Goal: Navigation & Orientation: Find specific page/section

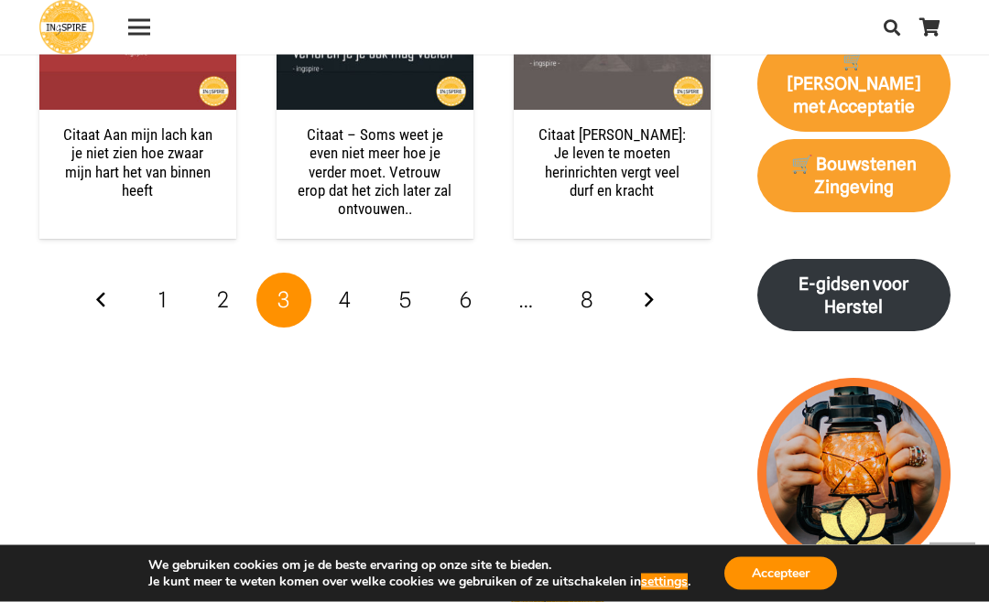
scroll to position [2524, 0]
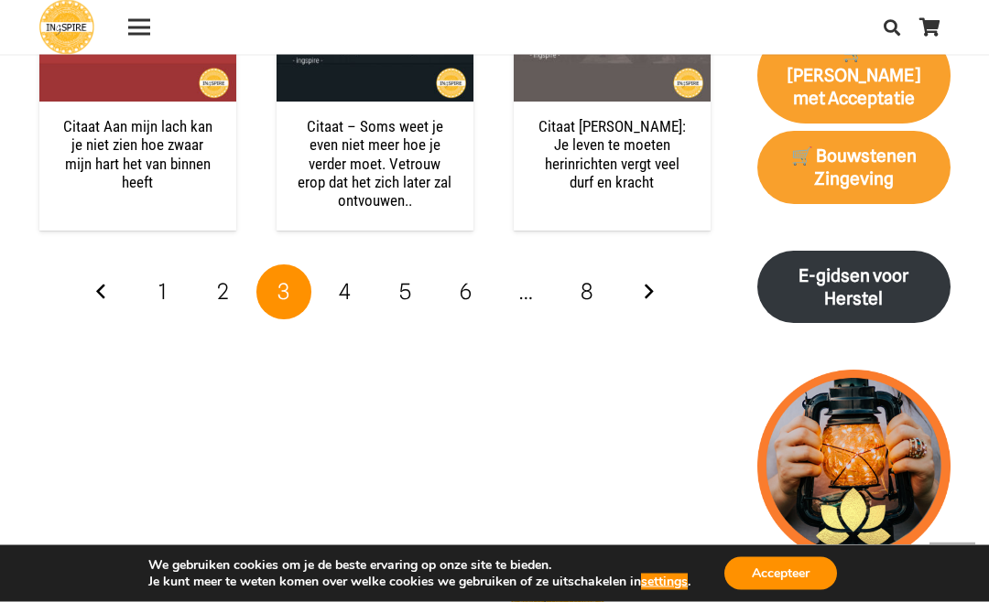
click at [591, 289] on span "8" at bounding box center [586, 292] width 13 height 27
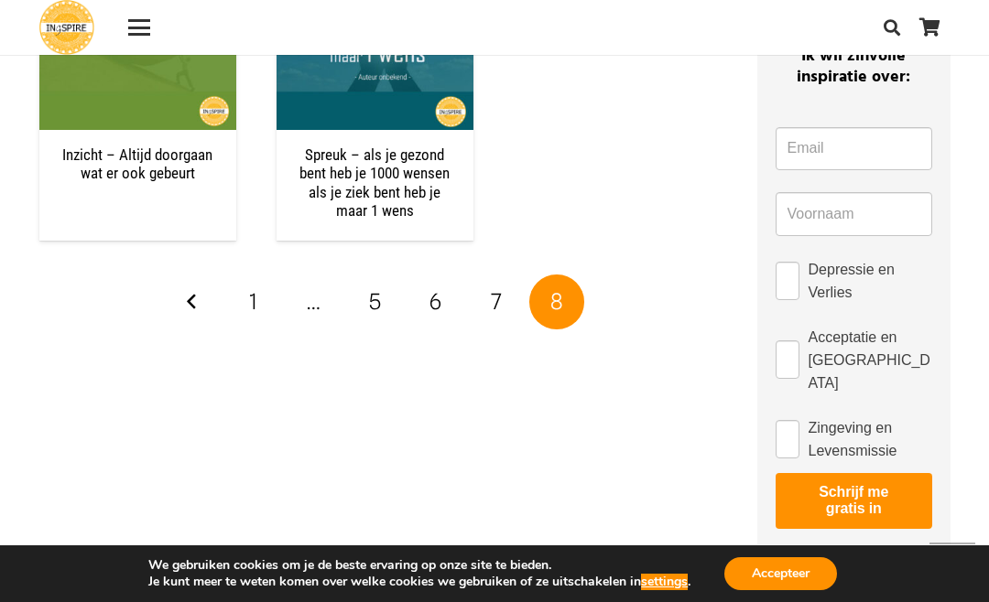
scroll to position [1471, 0]
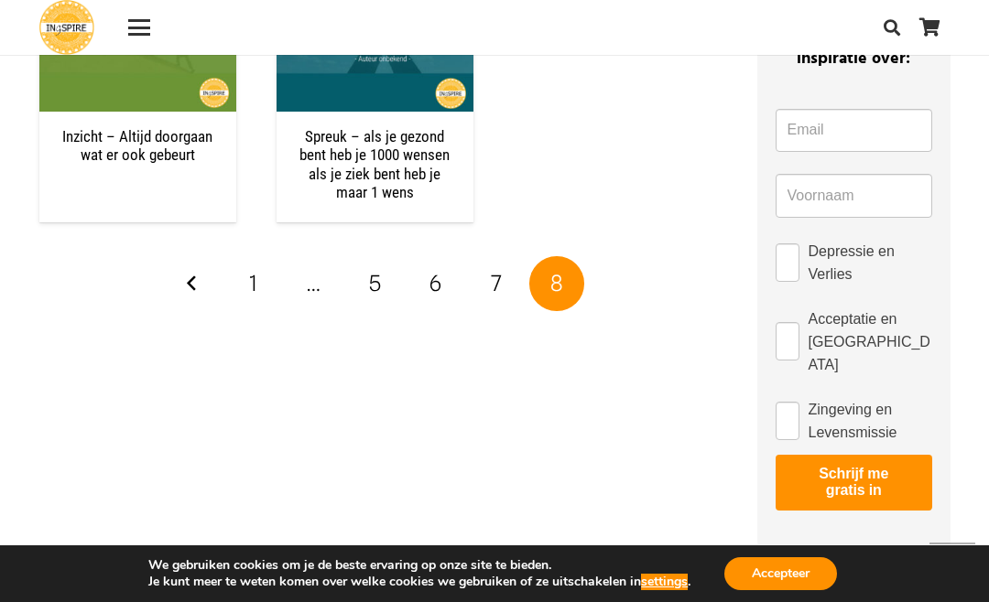
click at [373, 279] on span "5" at bounding box center [375, 283] width 12 height 27
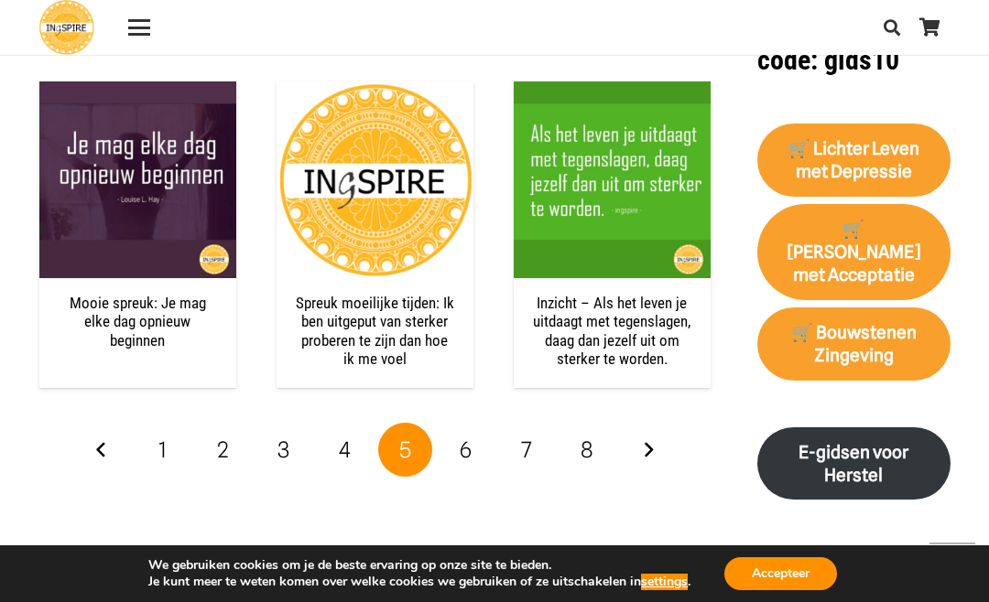
scroll to position [2347, 0]
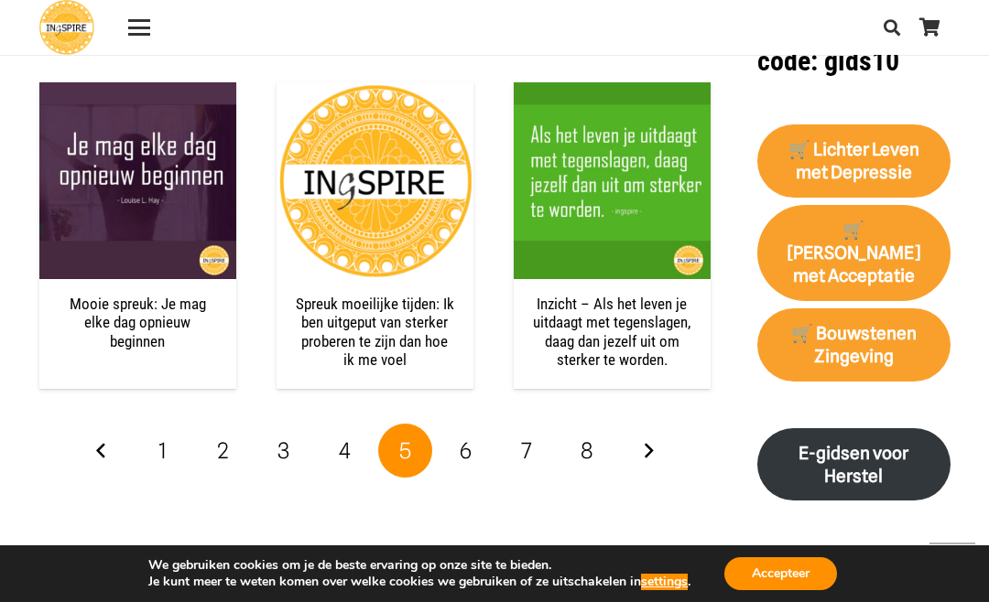
click at [874, 220] on strong "🛒[PERSON_NAME] met Acceptatie" at bounding box center [853, 253] width 133 height 67
